Goal: Information Seeking & Learning: Learn about a topic

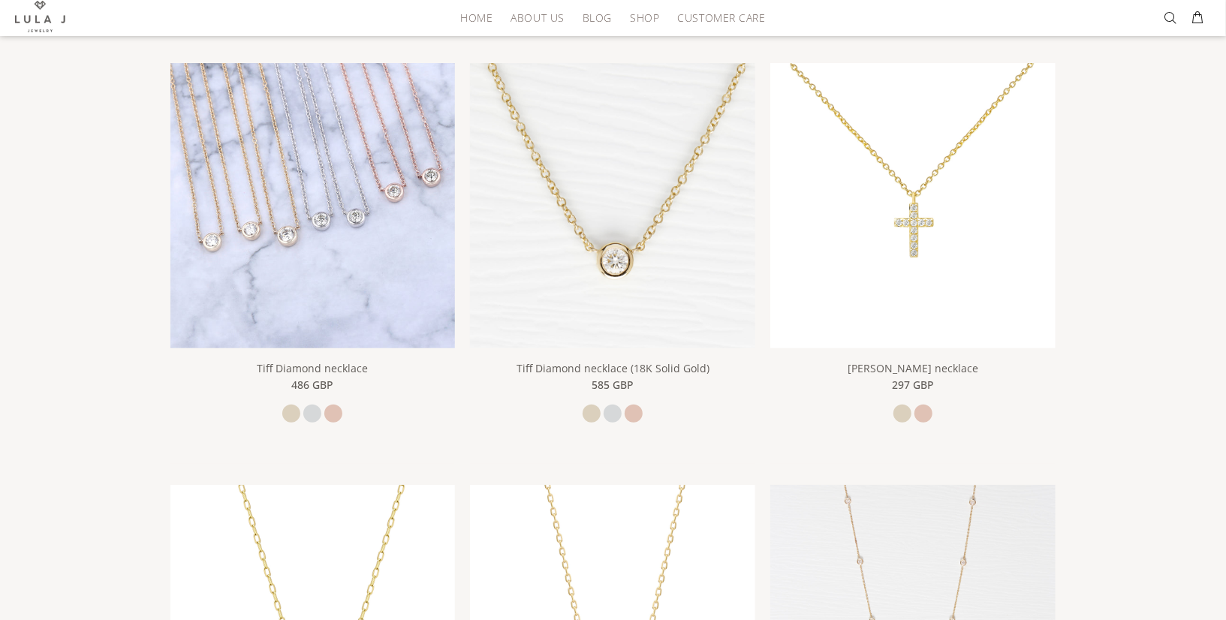
scroll to position [107, 0]
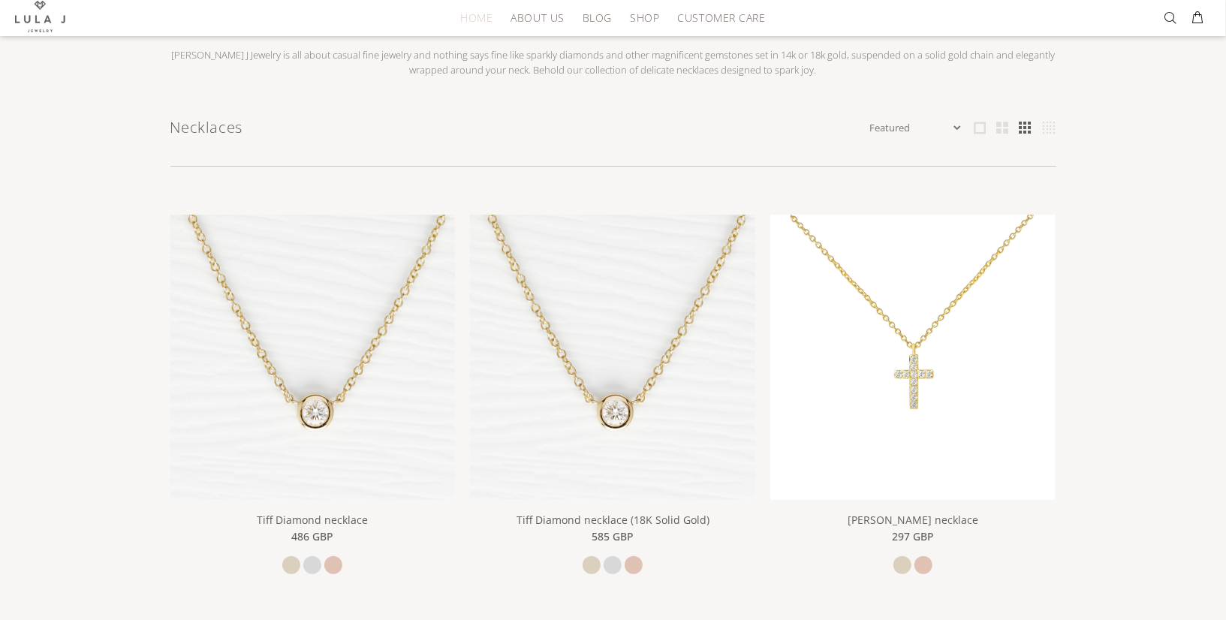
click at [478, 15] on span "HOME" at bounding box center [476, 17] width 32 height 11
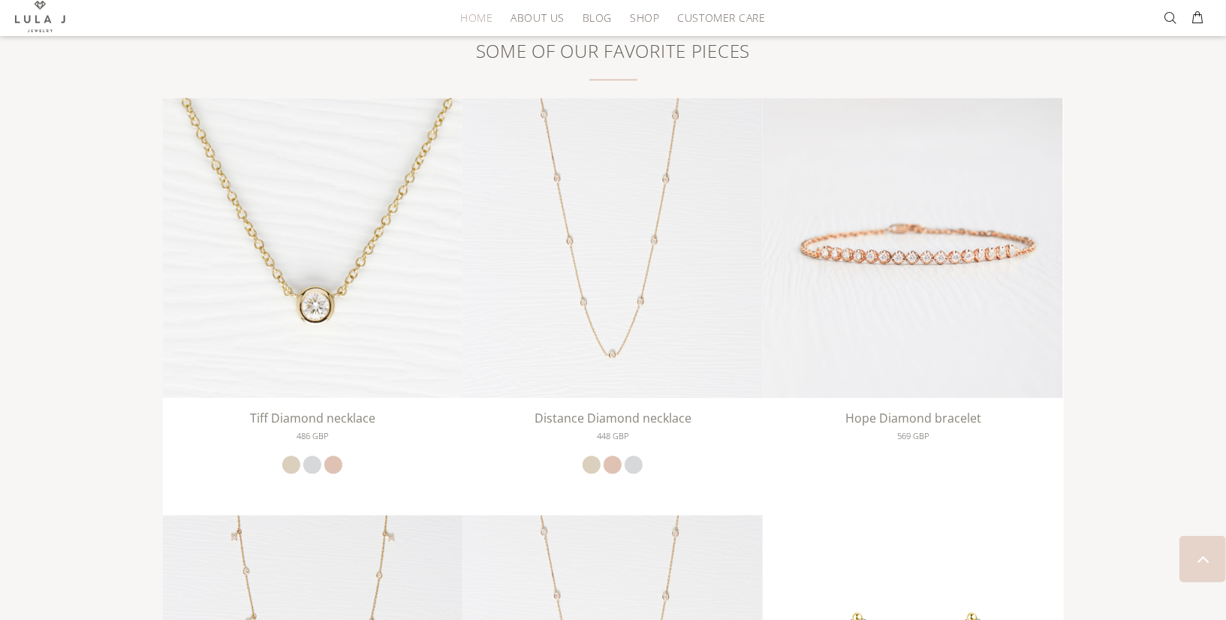
scroll to position [2193, 0]
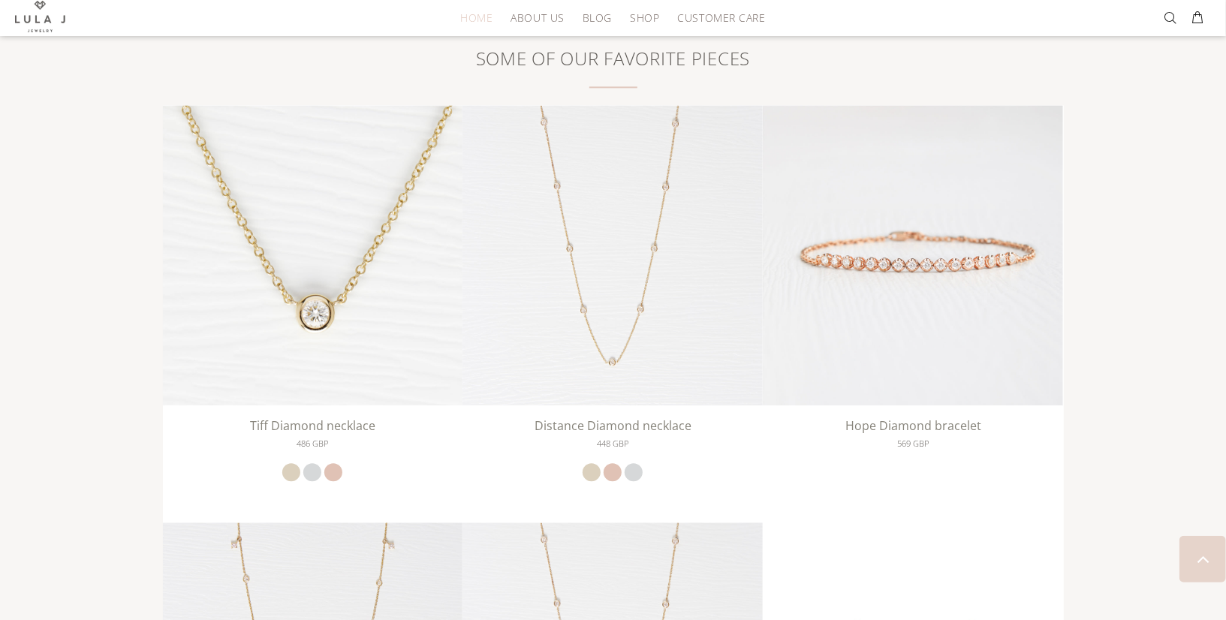
click at [476, 22] on span "HOME" at bounding box center [476, 17] width 32 height 11
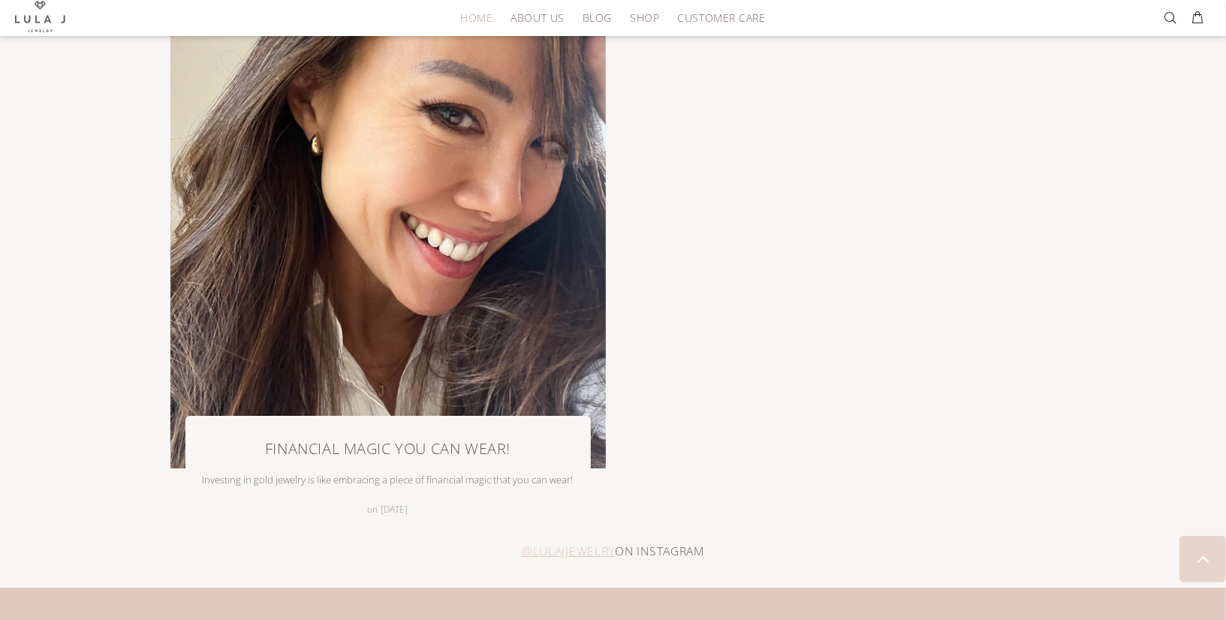
scroll to position [3282, 0]
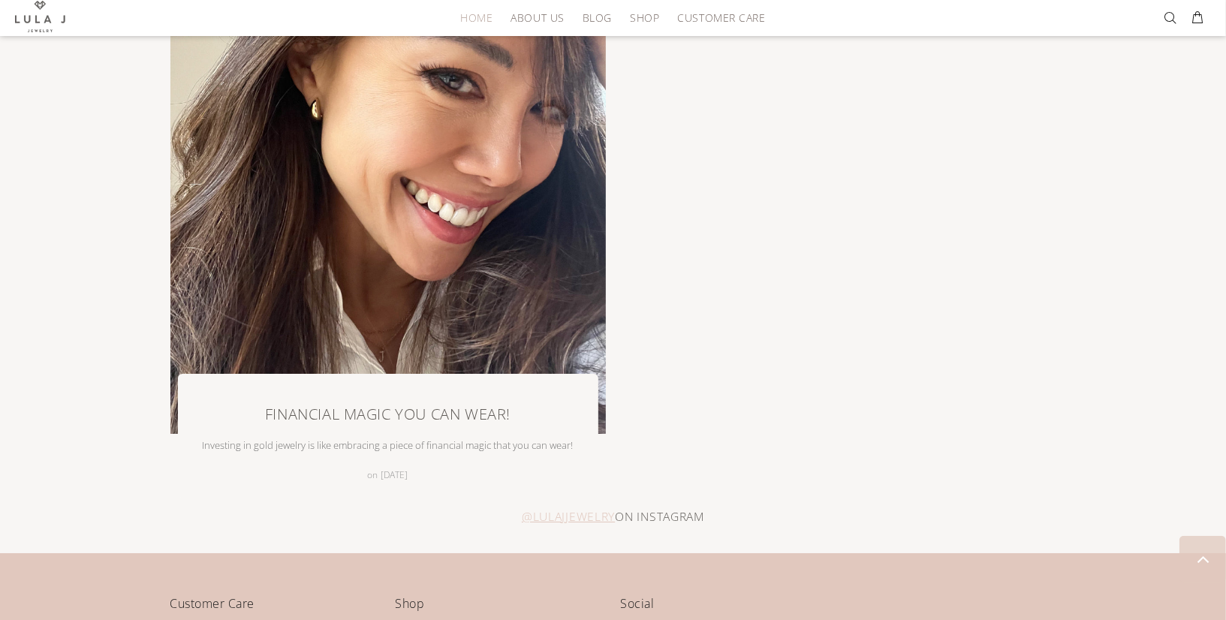
click at [427, 425] on div at bounding box center [388, 436] width 420 height 124
click at [427, 407] on link "Financial Magic You Can Wear!" at bounding box center [387, 414] width 245 height 23
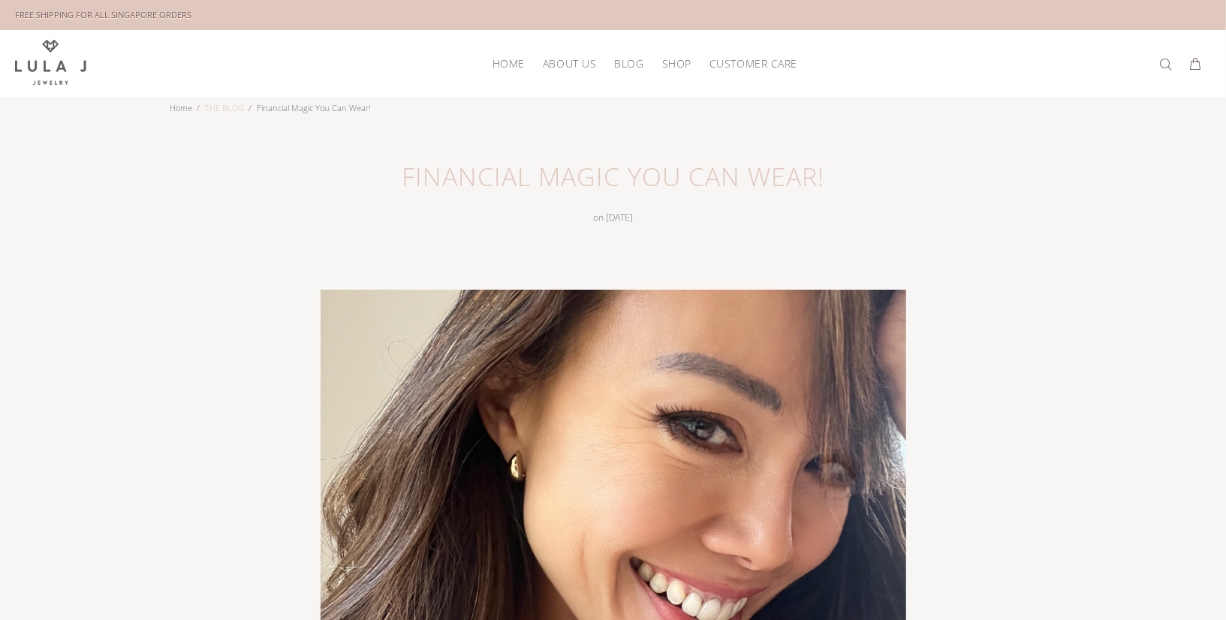
click at [232, 105] on link "THE BLOG" at bounding box center [225, 107] width 39 height 11
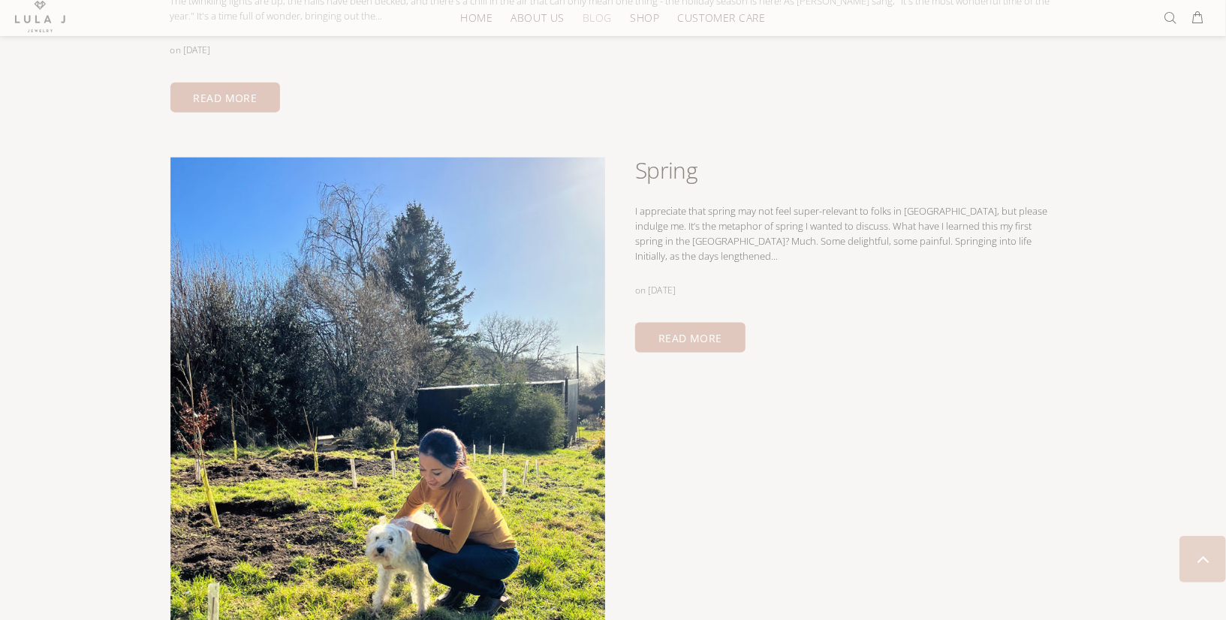
scroll to position [1867, 0]
